Goal: Find specific page/section: Find specific page/section

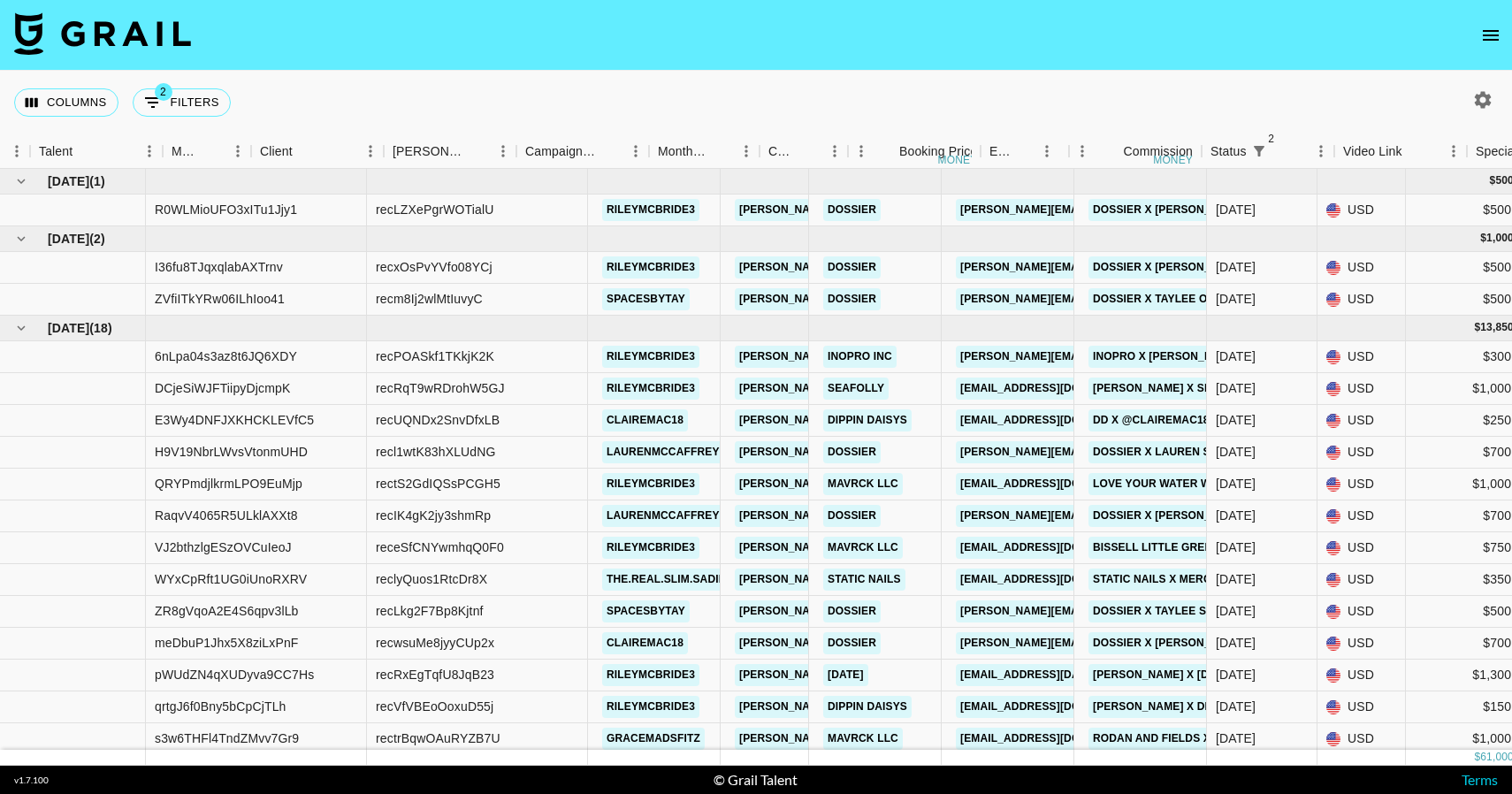
scroll to position [0, 557]
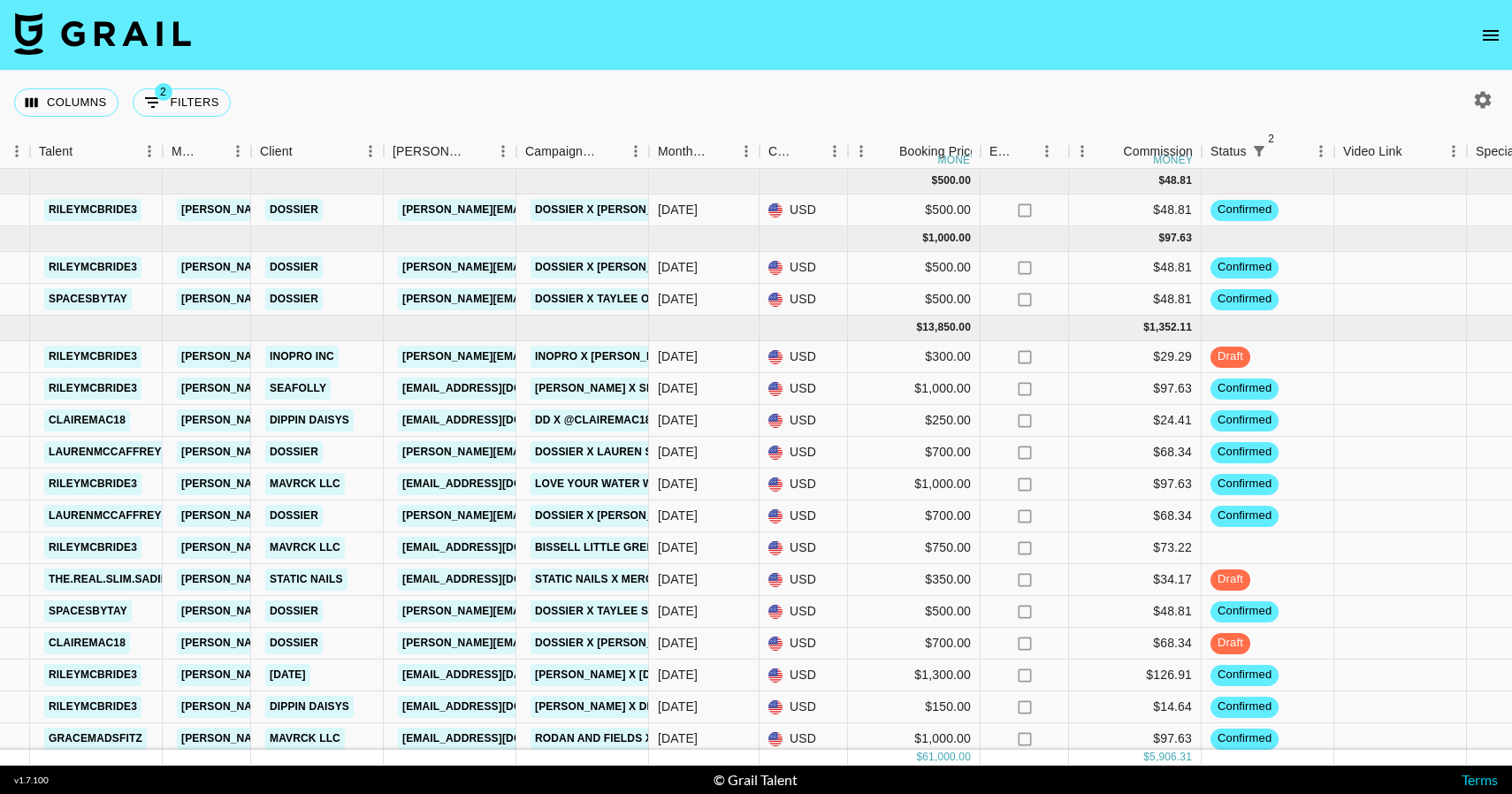
click at [101, 38] on img at bounding box center [103, 34] width 177 height 43
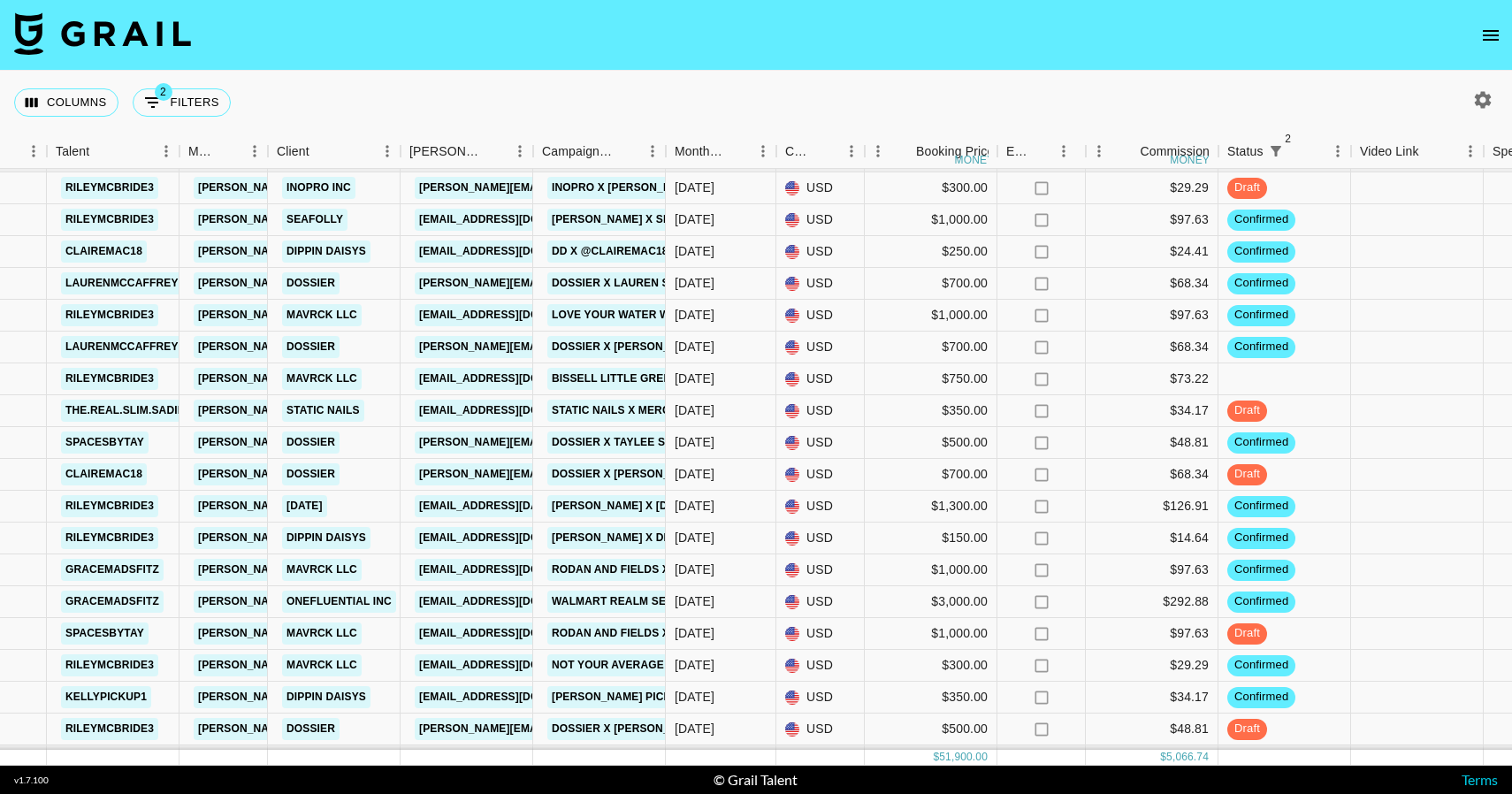
scroll to position [163, 541]
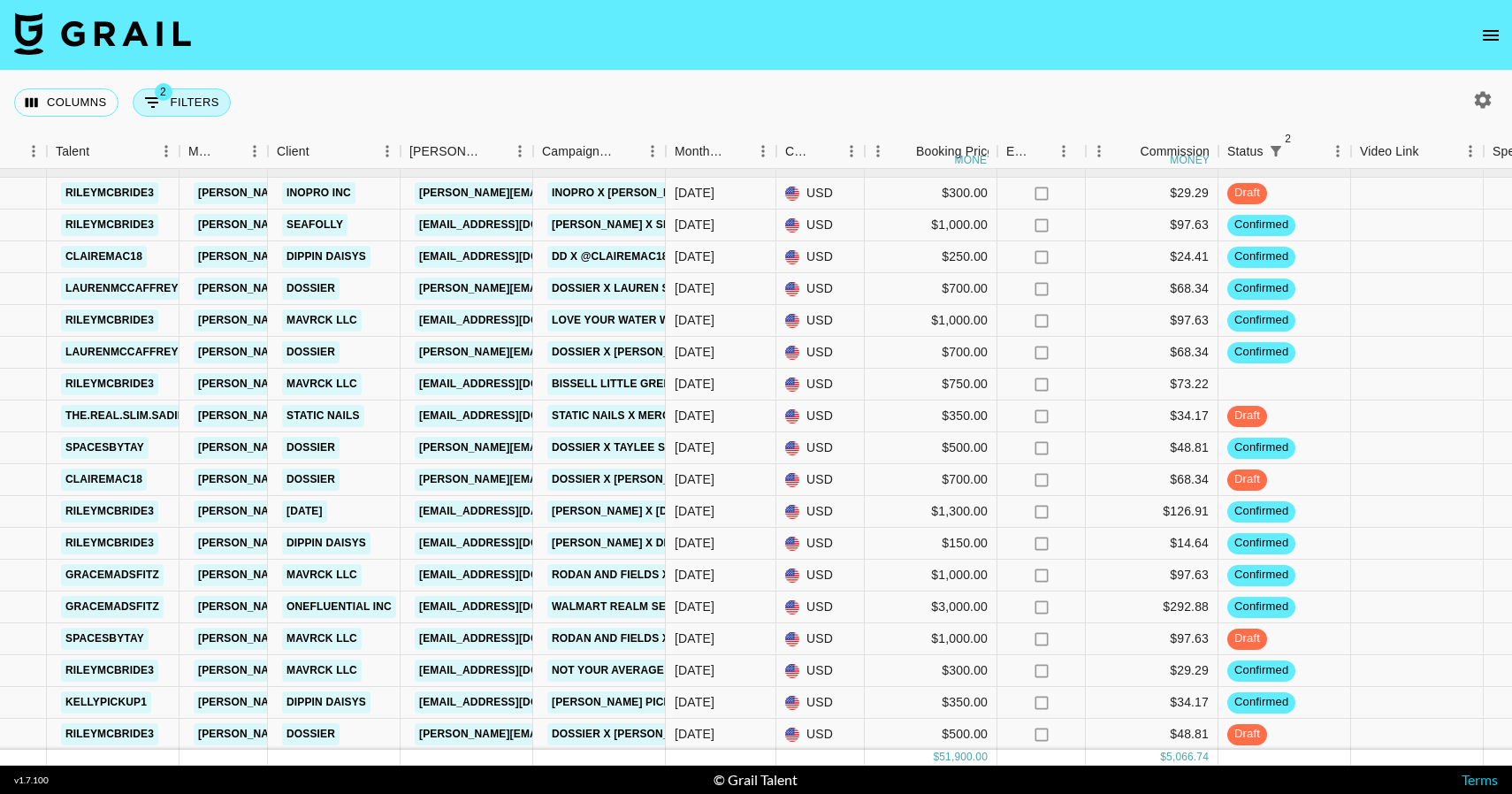
click at [192, 103] on button "2 Filters" at bounding box center [182, 102] width 98 height 28
select select "status"
select select "not"
select select "cancelled"
select select "status"
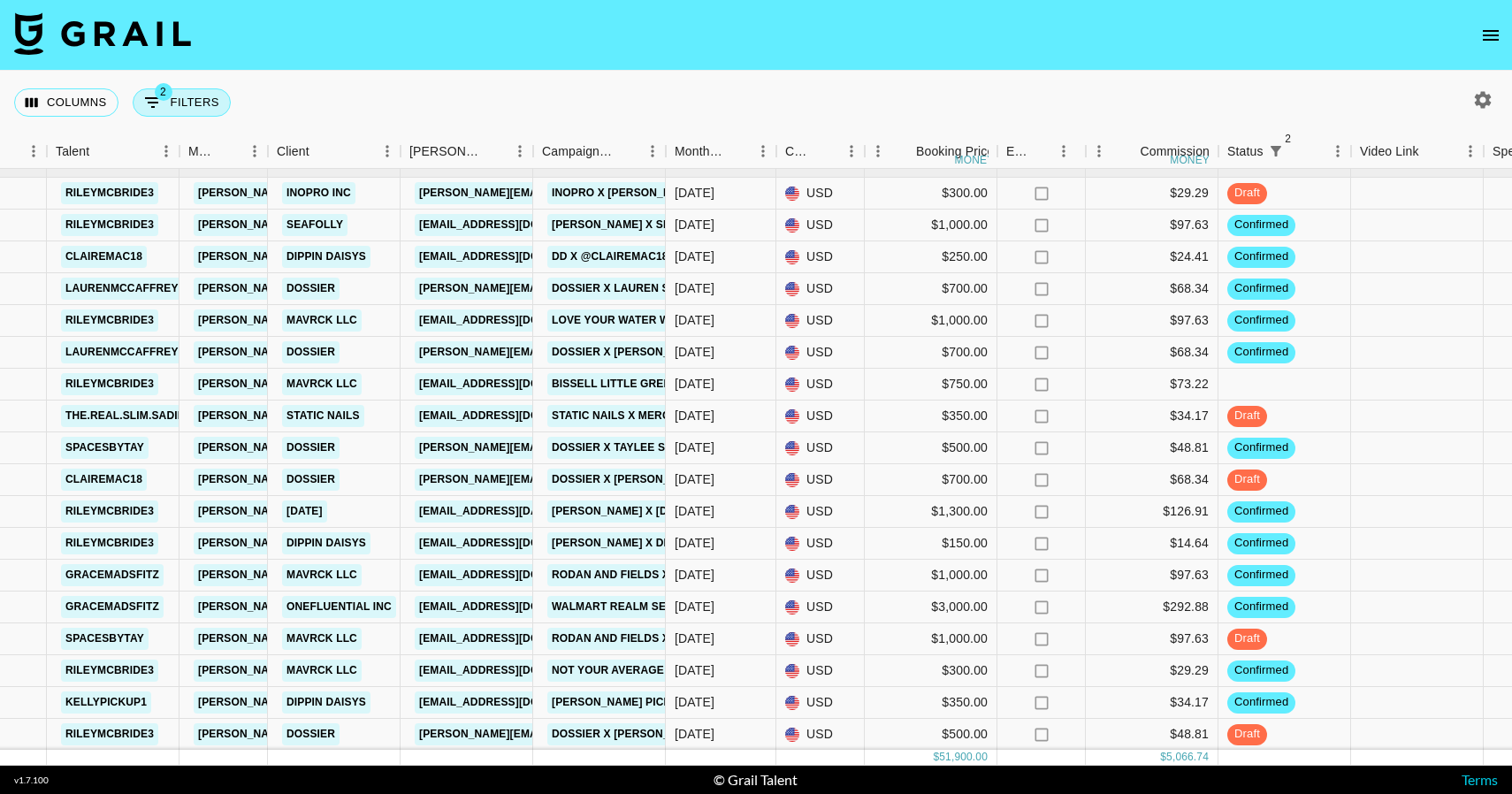
select select "not"
select select "declined"
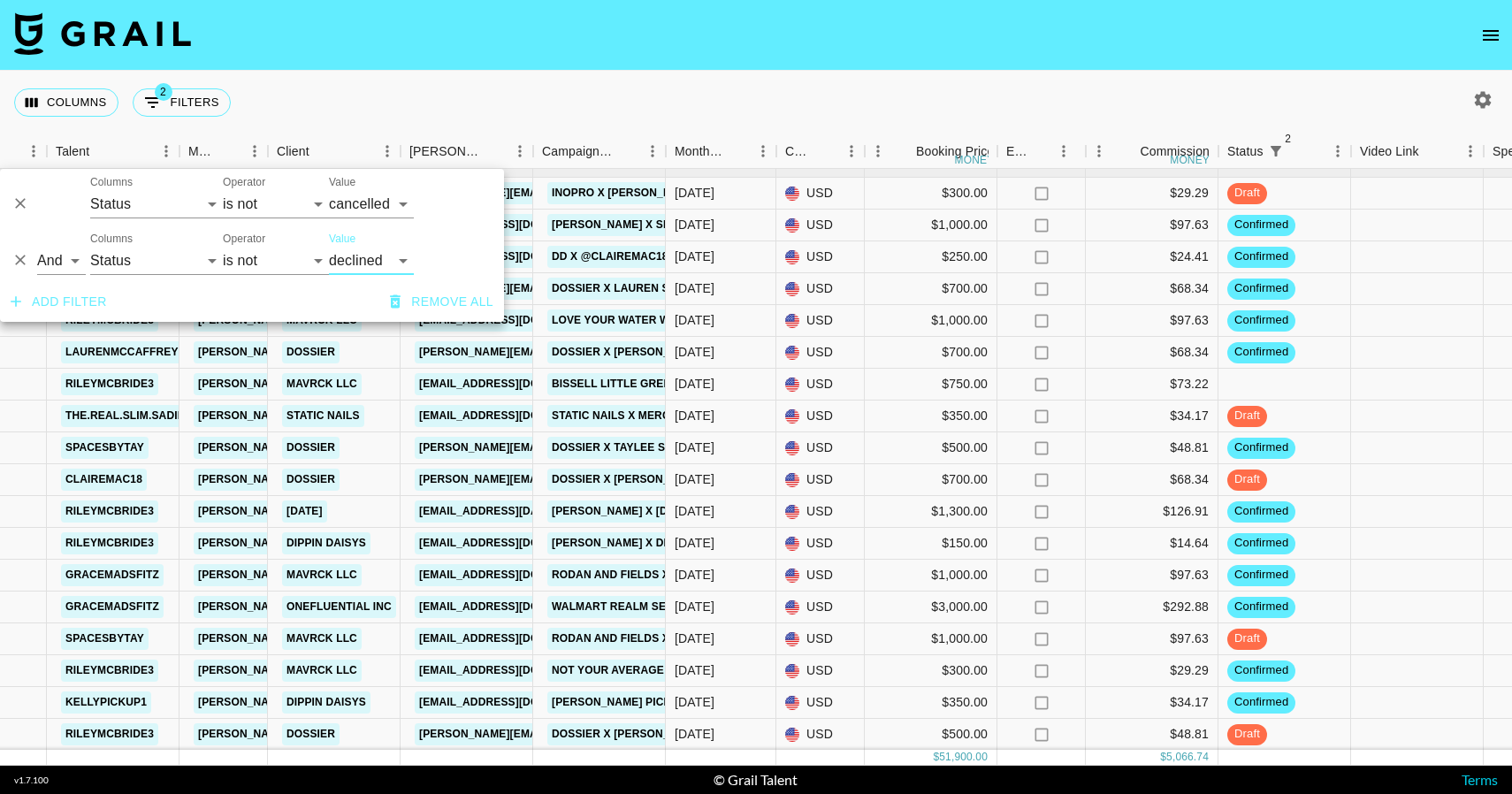
click at [93, 301] on button "Add filter" at bounding box center [59, 302] width 111 height 33
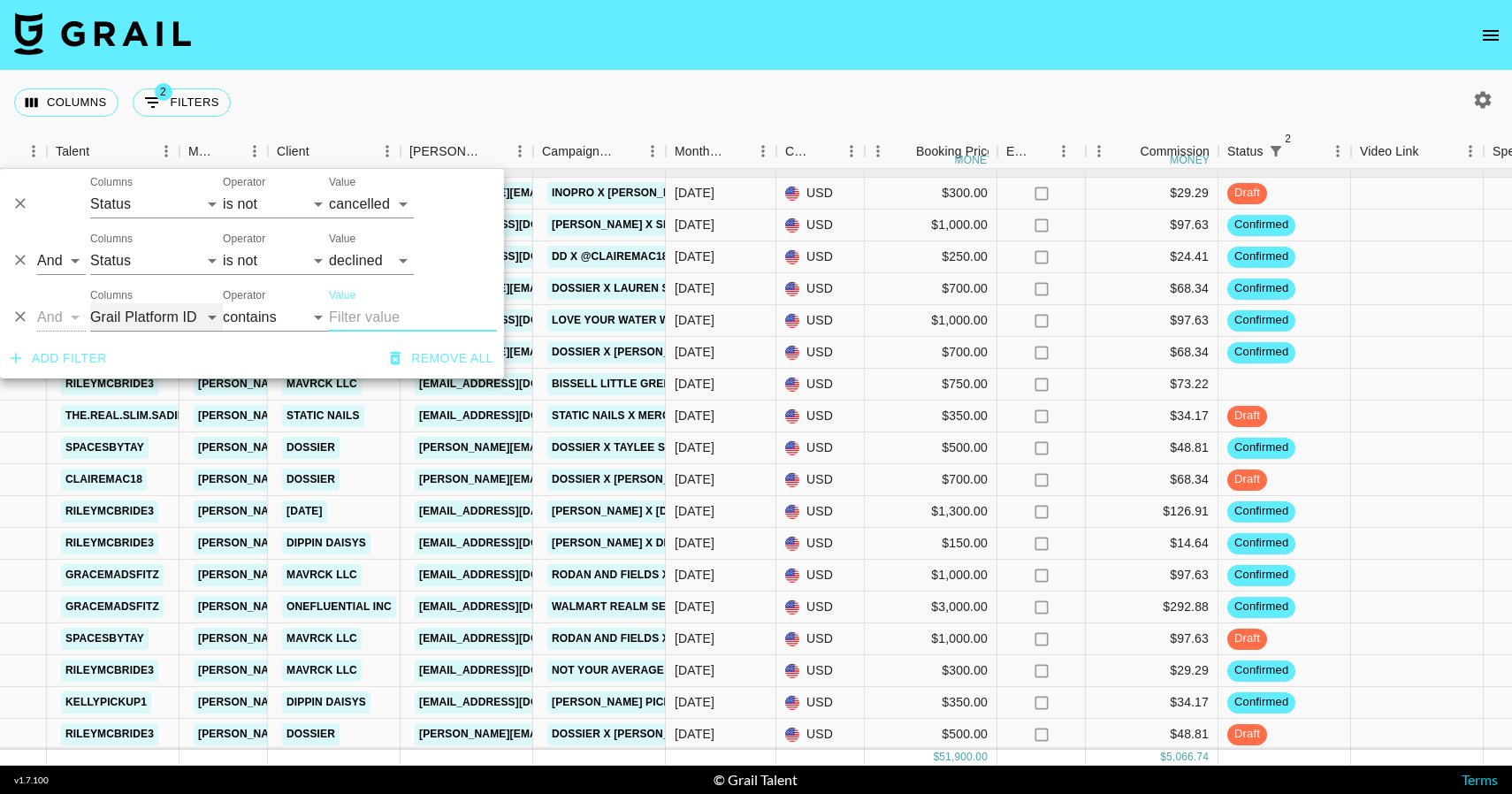
click at [140, 311] on select "Grail Platform ID Airtable ID Talent Manager Client [PERSON_NAME] Campaign (Typ…" at bounding box center [156, 316] width 133 height 28
select select "talentName"
click at [90, 303] on select "Grail Platform ID Airtable ID Talent Manager Client [PERSON_NAME] Campaign (Typ…" at bounding box center [156, 316] width 133 height 28
click at [286, 321] on select "contains equals starts with ends with is empty is not empty is any of" at bounding box center [275, 316] width 106 height 28
select select "startsWith"
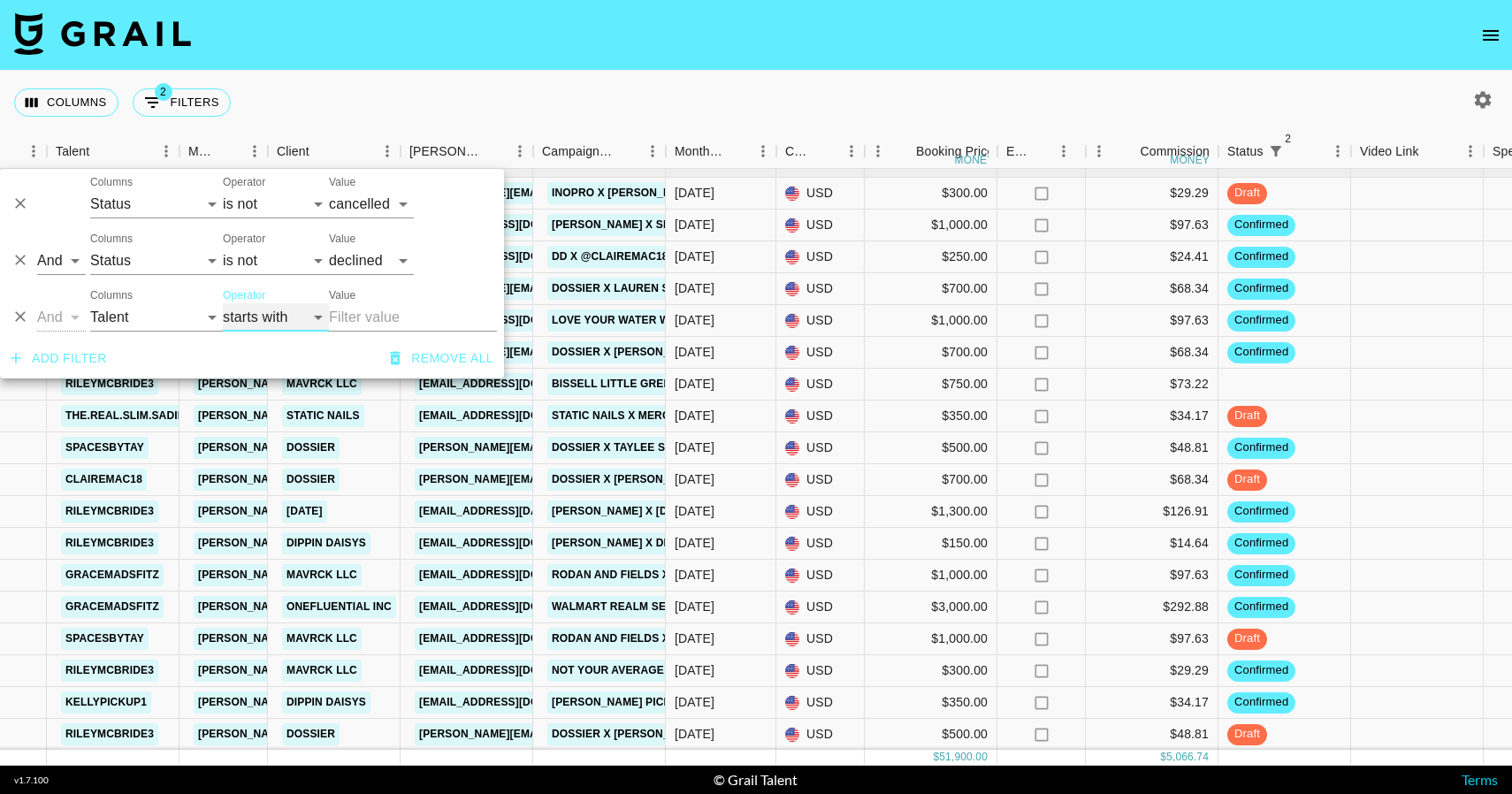
click at [222, 303] on select "contains equals starts with ends with is empty is not empty is any of" at bounding box center [275, 316] width 106 height 28
click at [383, 319] on input "Value" at bounding box center [413, 316] width 168 height 28
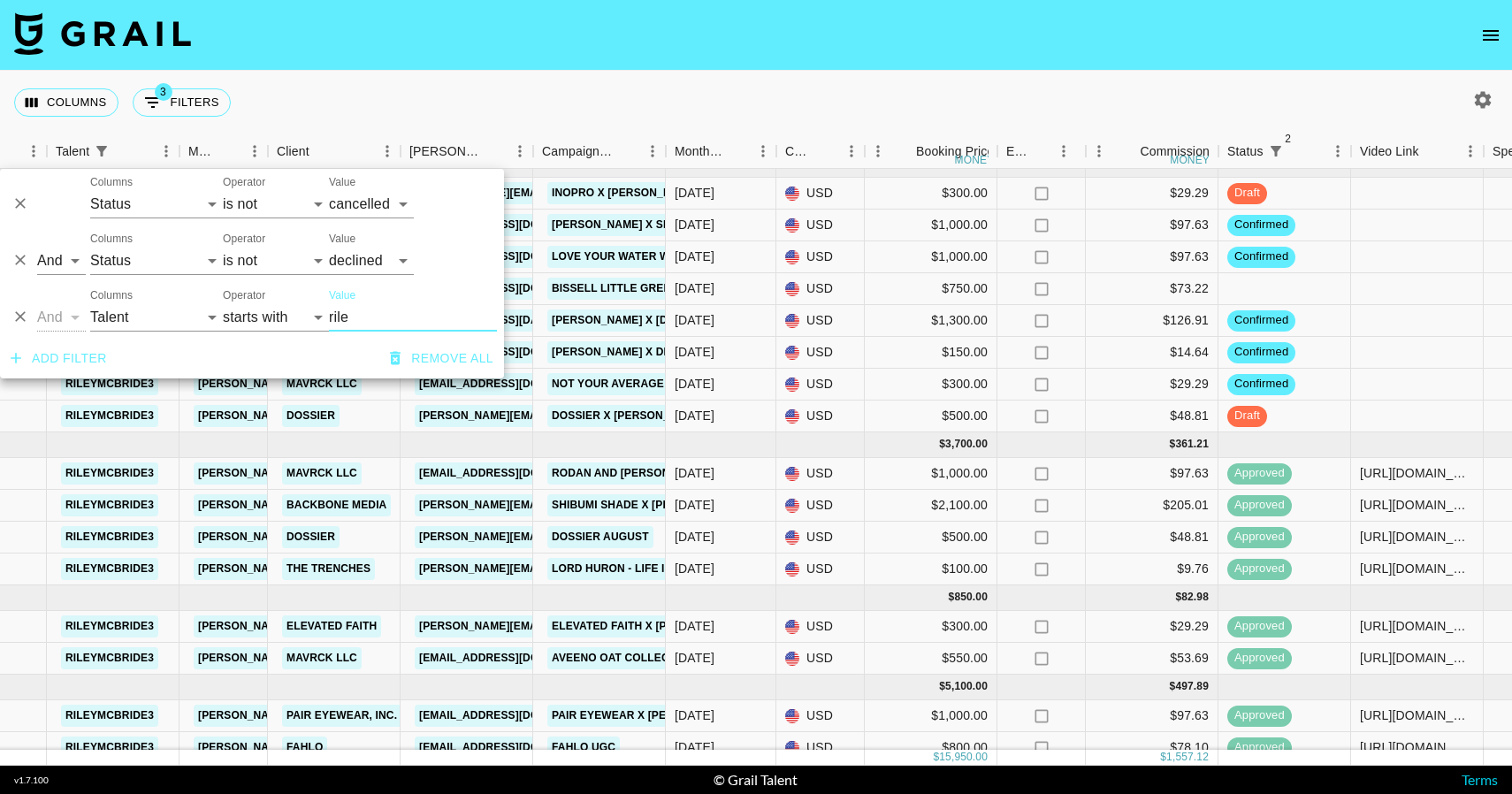
type input "rile"
click at [516, 100] on div "Columns 3 Filters + Booking" at bounding box center [756, 103] width 1512 height 64
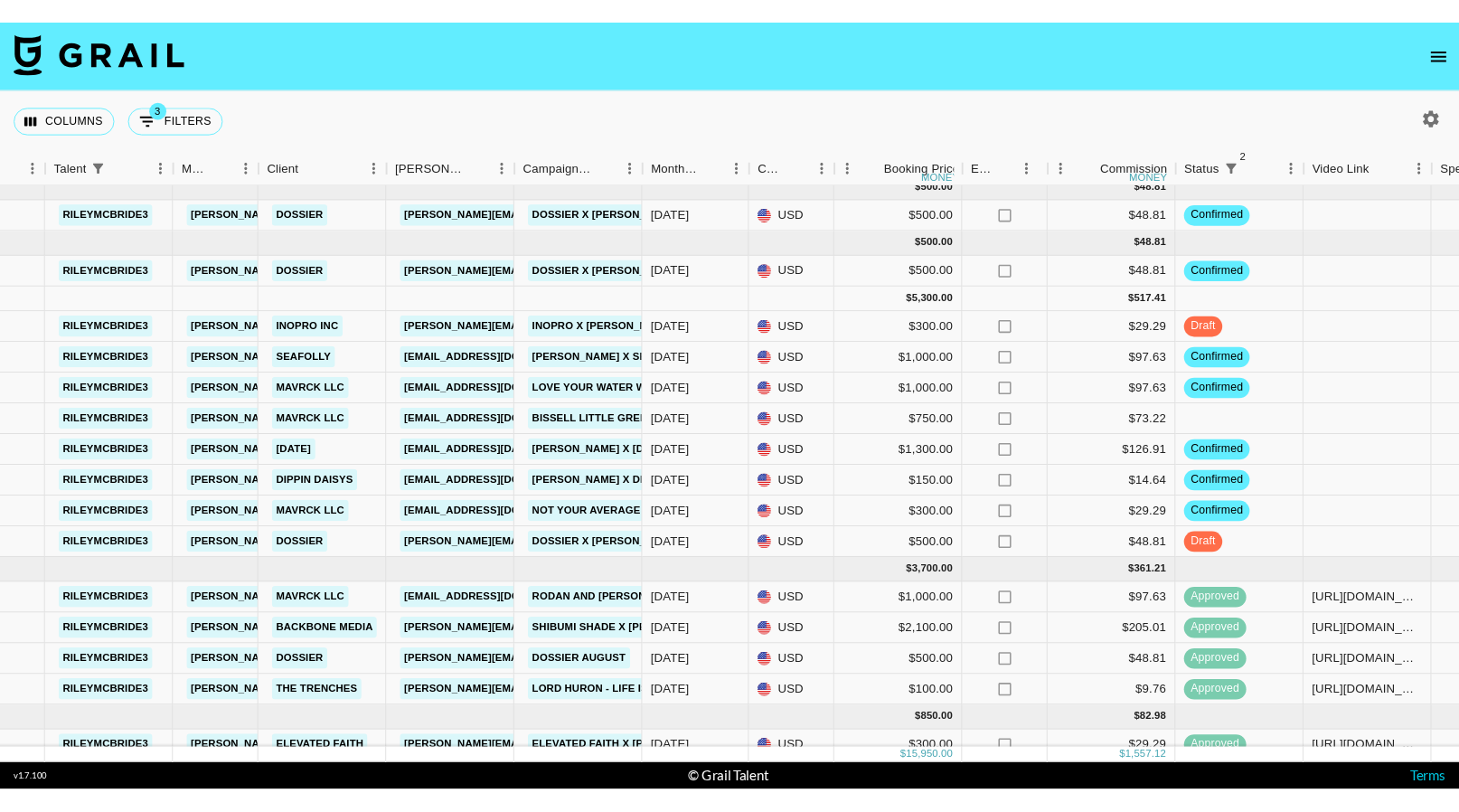
scroll to position [0, 553]
